Goal: Information Seeking & Learning: Learn about a topic

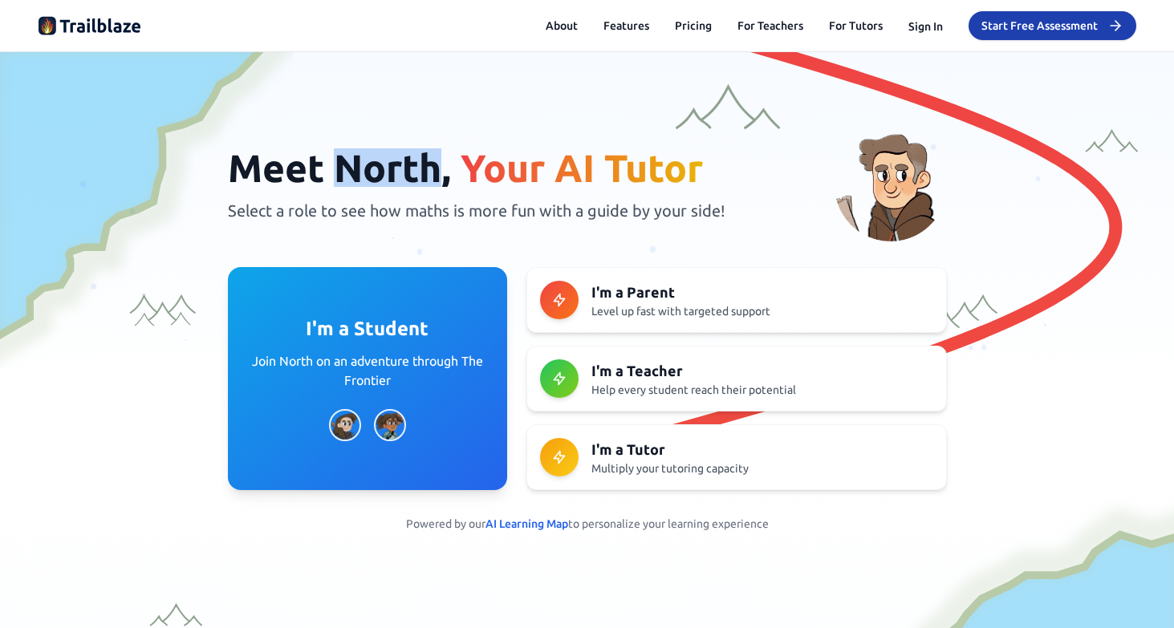
click at [328, 160] on span "Meet North," at bounding box center [339, 167] width 223 height 43
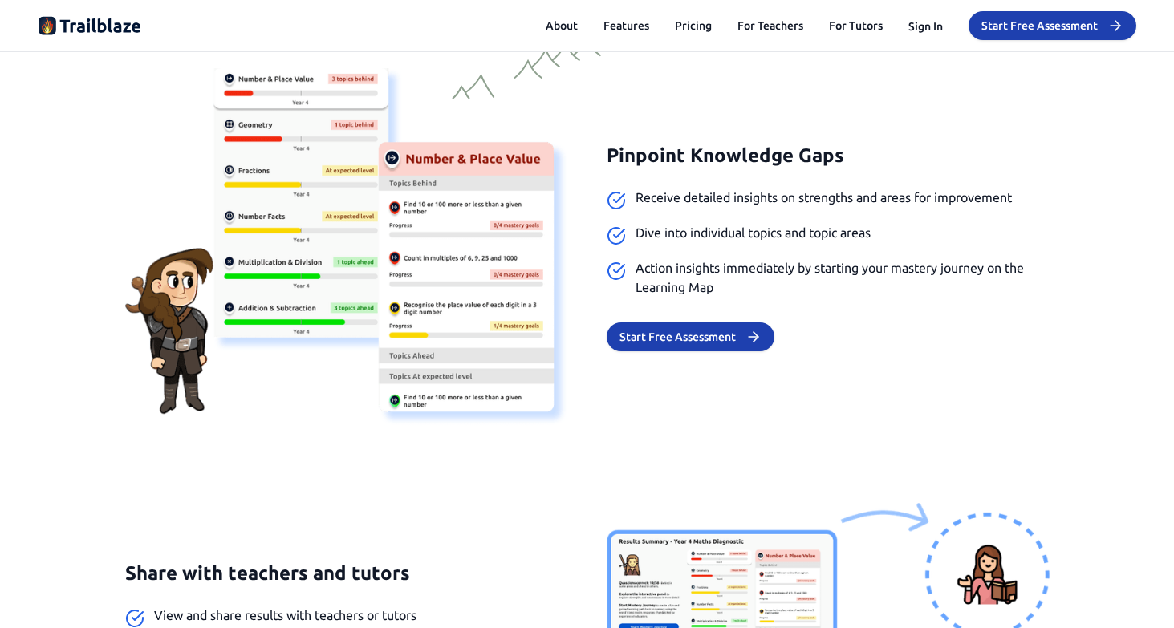
scroll to position [4089, 0]
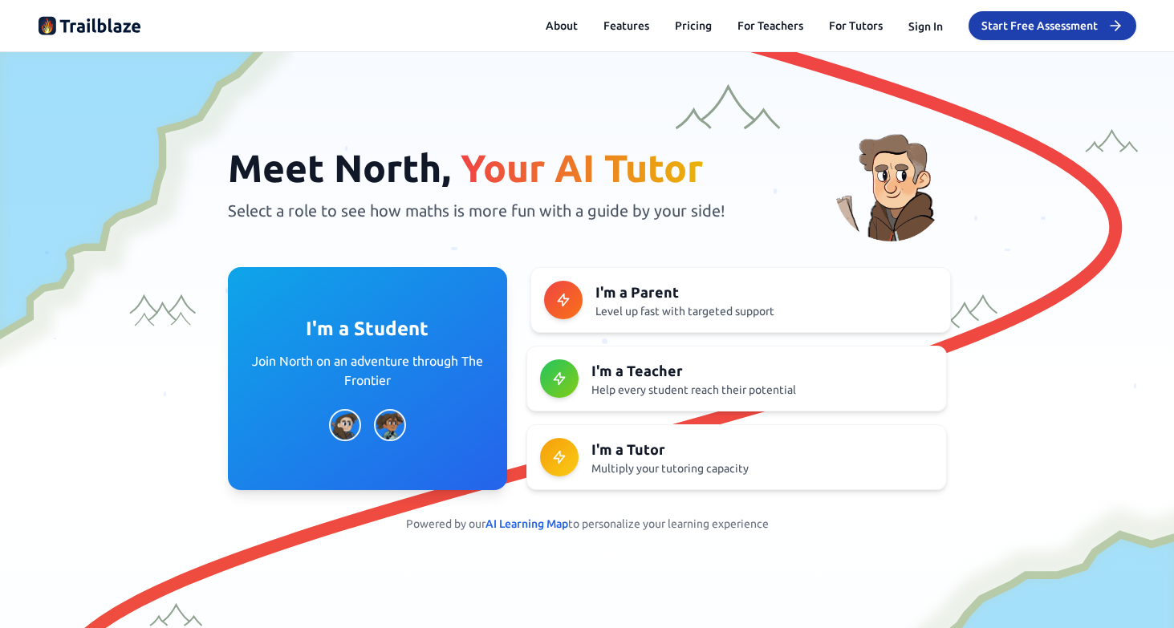
click at [524, 212] on p "Select a role to see how maths is more fun with a guide by your side!" at bounding box center [497, 211] width 539 height 22
click at [687, 249] on div "Meet North, Your AI Tutor Select a role to see how maths is more fun with a gui…" at bounding box center [588, 330] width 1098 height 403
